Goal: Task Accomplishment & Management: Use online tool/utility

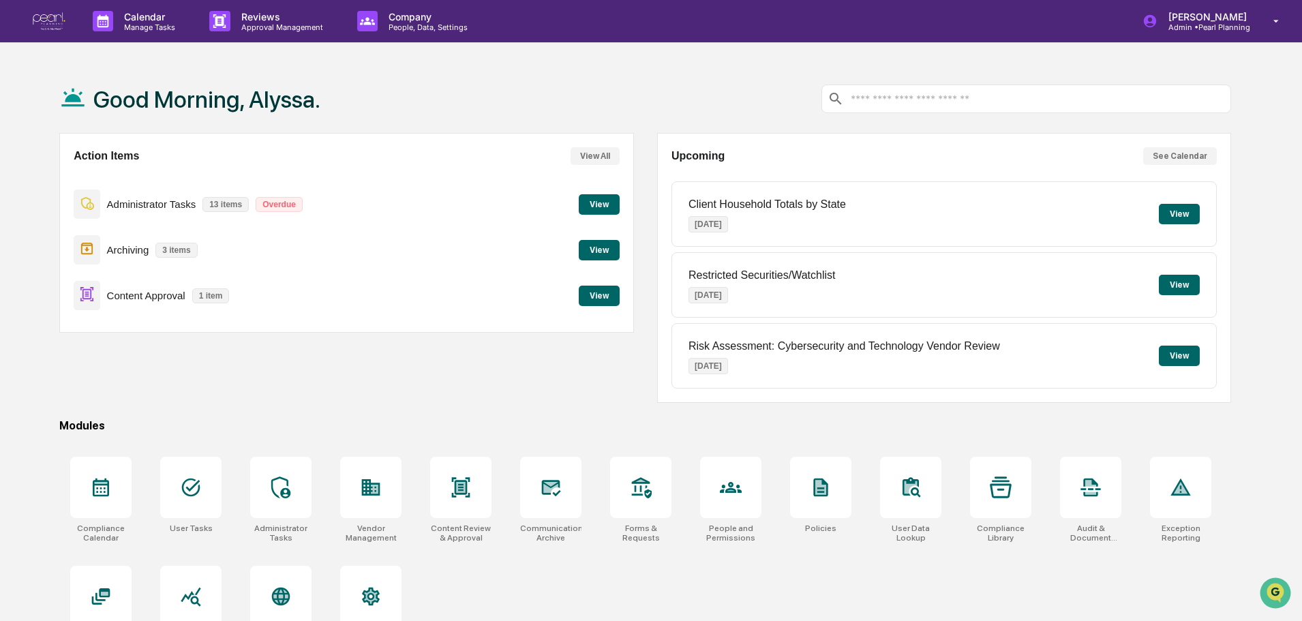
click at [599, 298] on button "View" at bounding box center [599, 296] width 41 height 20
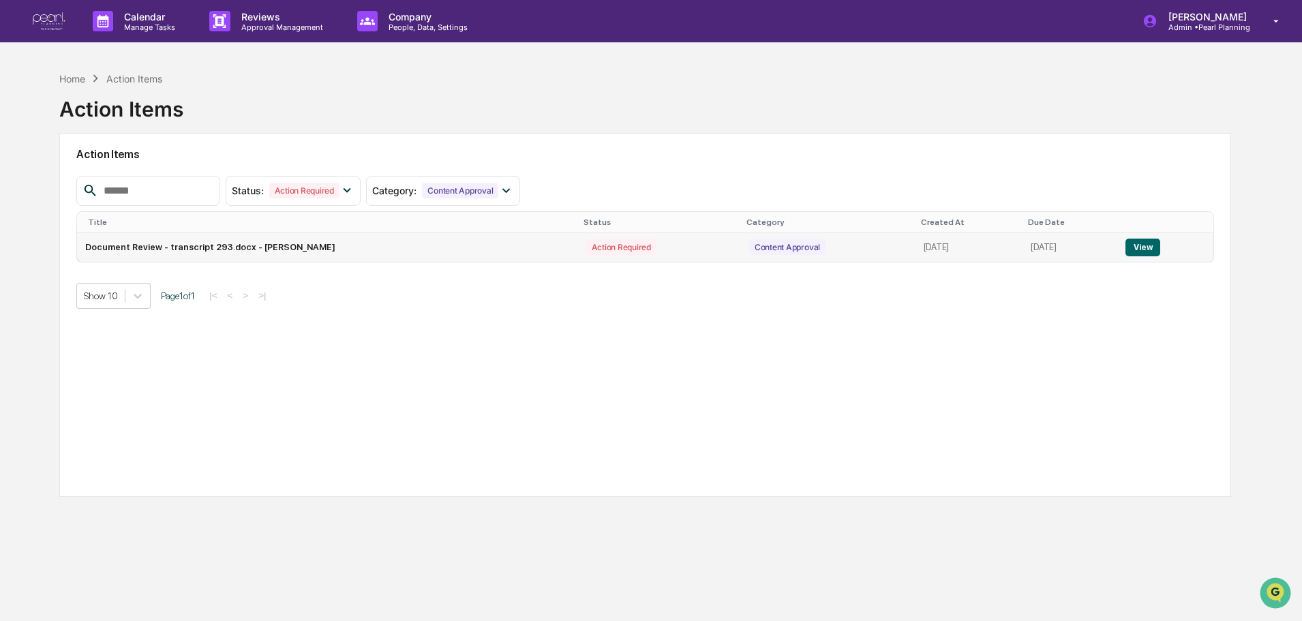
click at [1135, 245] on button "View" at bounding box center [1142, 248] width 35 height 18
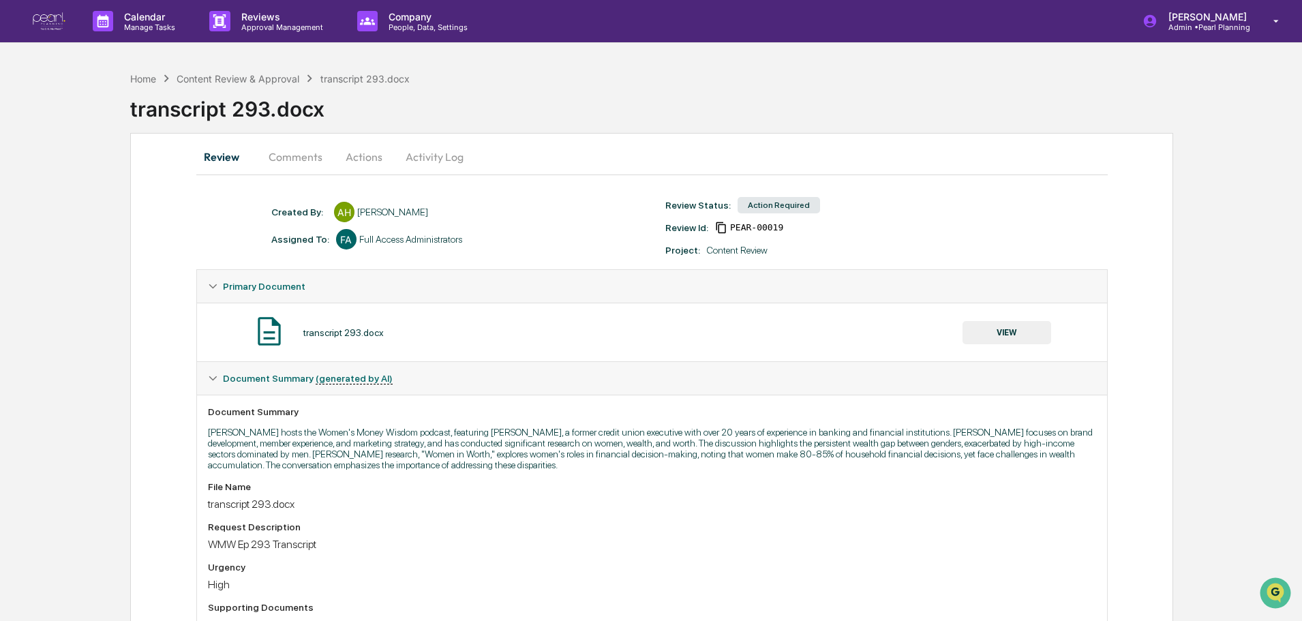
click at [299, 164] on button "Comments" at bounding box center [296, 156] width 76 height 33
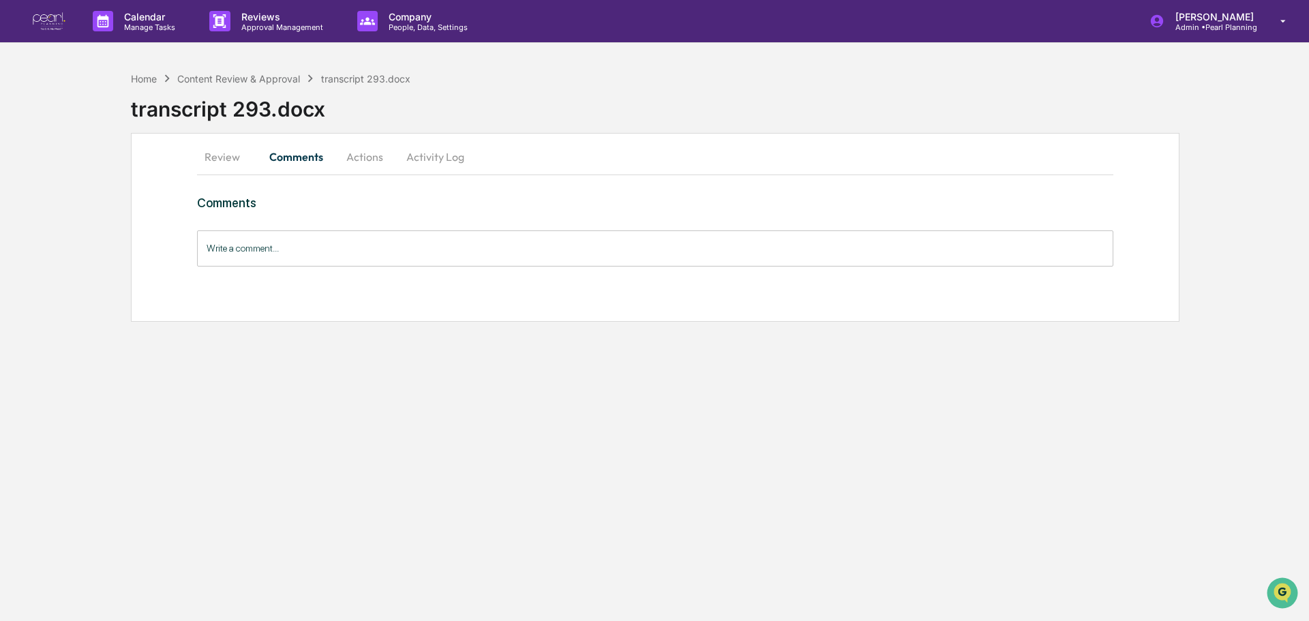
click at [366, 158] on button "Actions" at bounding box center [364, 156] width 61 height 33
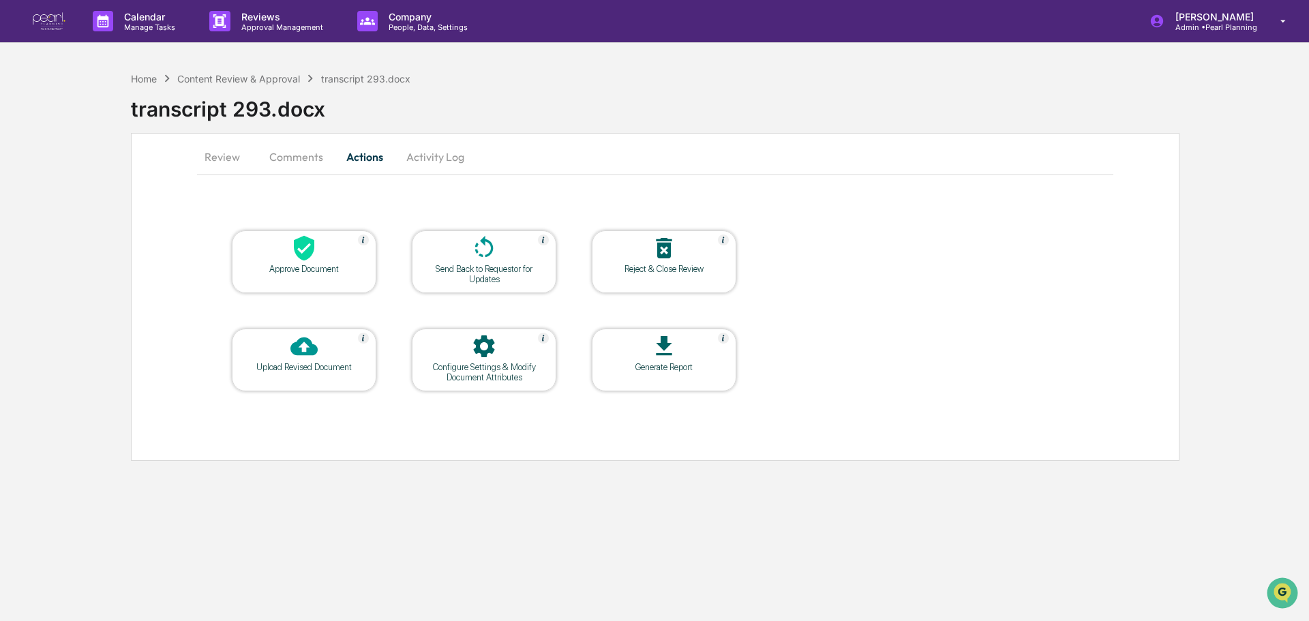
click at [322, 260] on div at bounding box center [304, 248] width 136 height 29
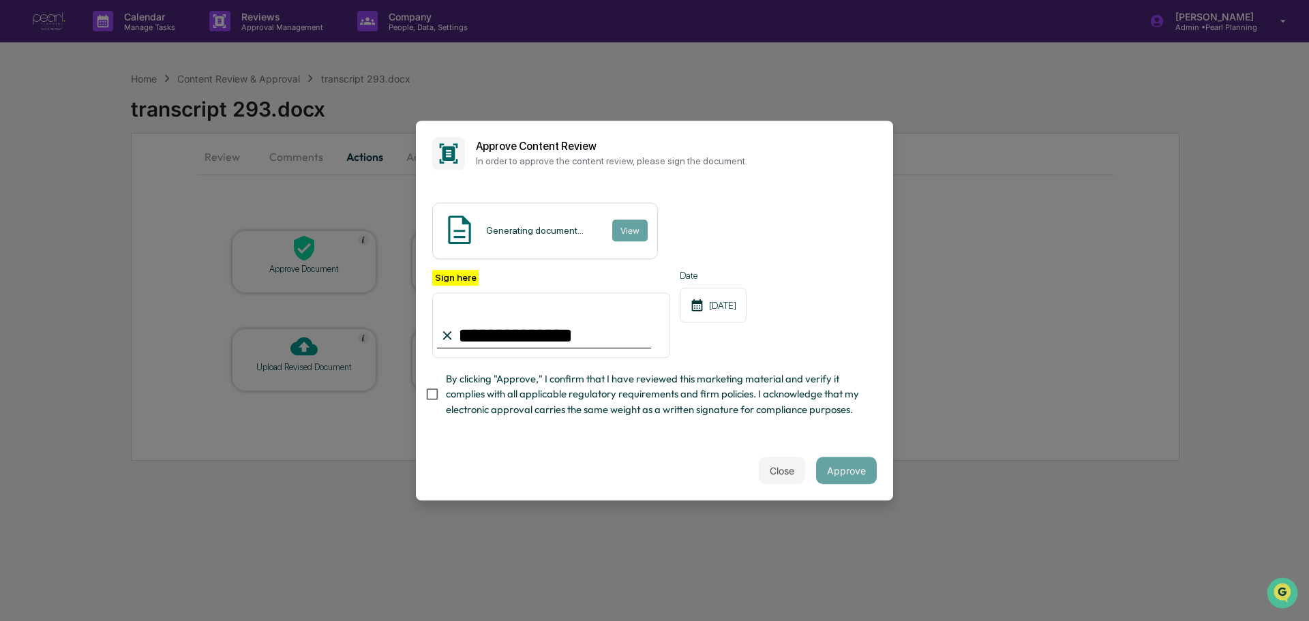
type input "**********"
click at [515, 441] on div "**********" at bounding box center [654, 313] width 477 height 255
click at [859, 483] on button "Approve" at bounding box center [846, 470] width 61 height 27
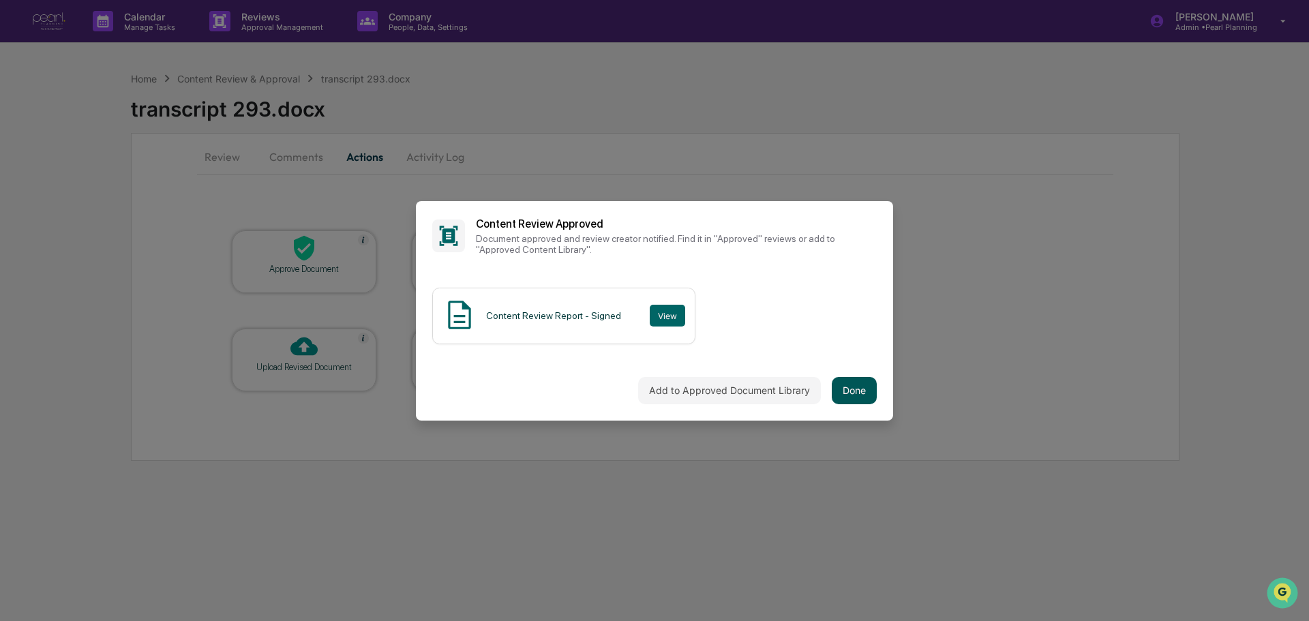
click at [860, 384] on button "Done" at bounding box center [853, 390] width 45 height 27
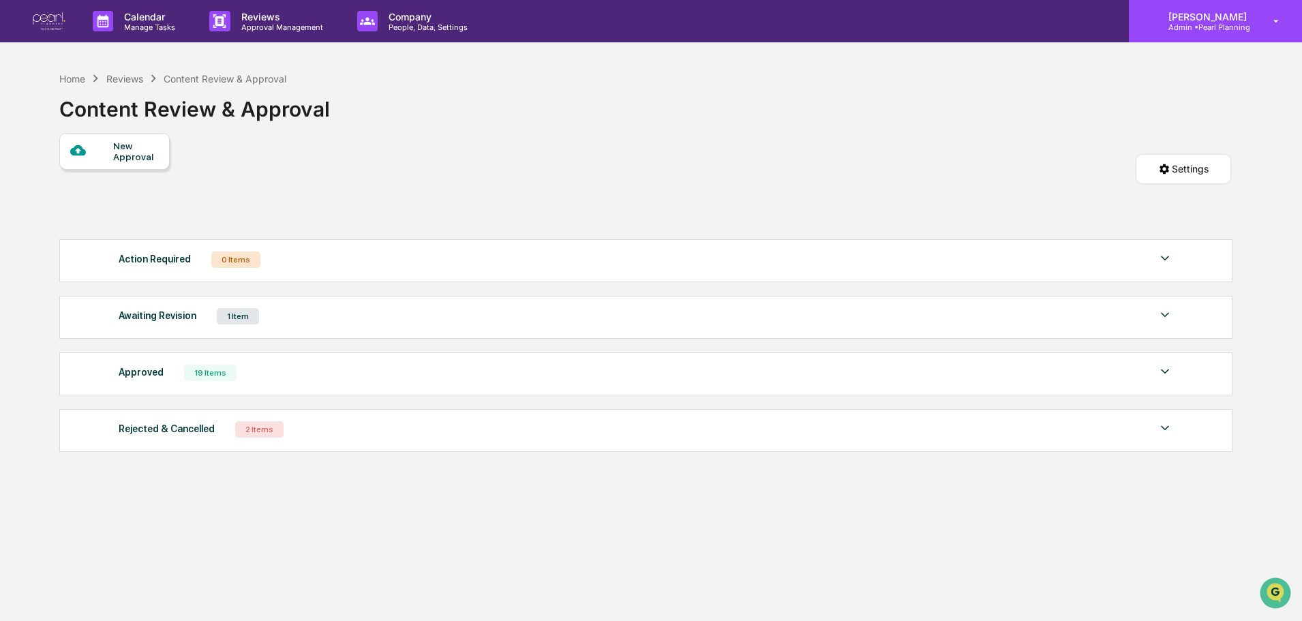
click at [1223, 16] on p "[PERSON_NAME]" at bounding box center [1205, 17] width 96 height 12
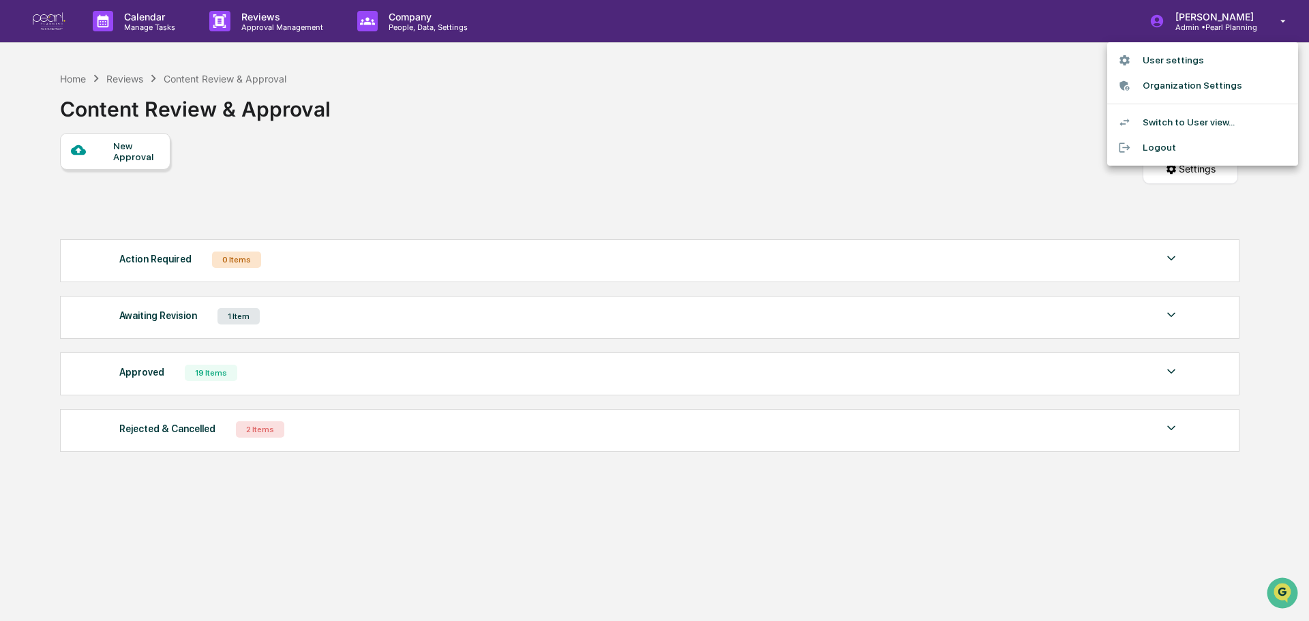
click at [1181, 149] on li "Logout" at bounding box center [1202, 147] width 191 height 25
